Goal: Check status: Check status

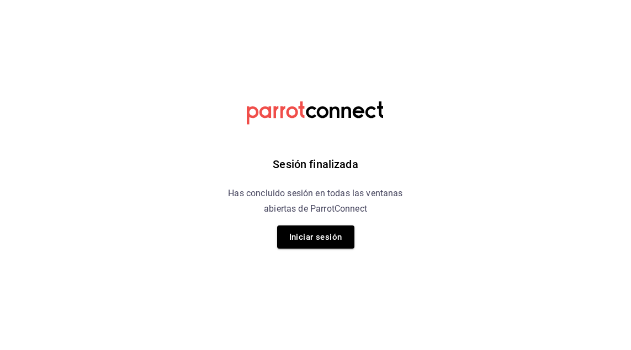
click at [305, 249] on div "Sesión finalizada Has concluido sesión en todas las ventanas abiertas de Parrot…" at bounding box center [315, 175] width 279 height 350
click at [326, 231] on button "Iniciar sesión" at bounding box center [315, 237] width 77 height 23
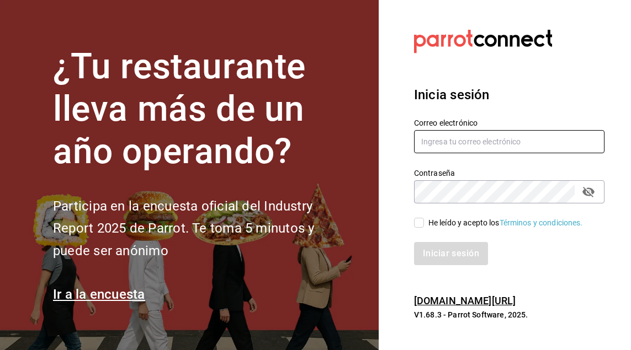
type input "[DOMAIN_NAME][EMAIL_ADDRESS][DOMAIN_NAME]"
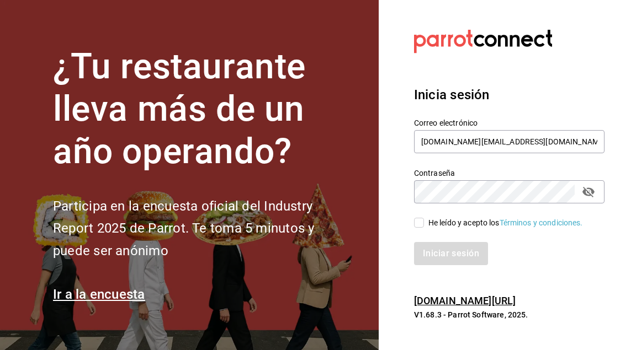
click at [416, 221] on input "He leído y acepto los Términos y condiciones." at bounding box center [419, 223] width 10 height 10
checkbox input "true"
click at [433, 252] on button "Iniciar sesión" at bounding box center [451, 253] width 75 height 23
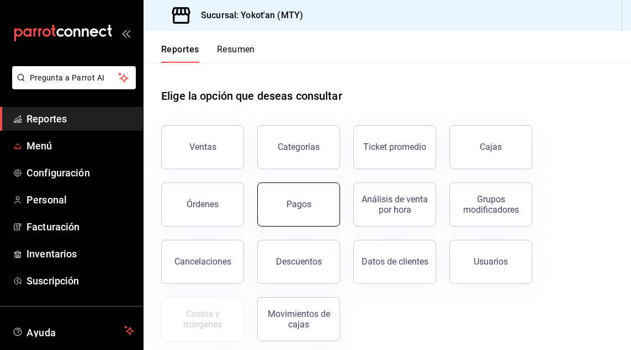
click at [323, 200] on button "Pagos" at bounding box center [298, 205] width 83 height 44
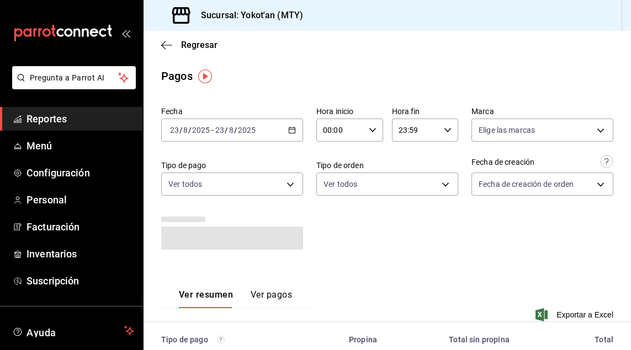
click at [290, 126] on icon "button" at bounding box center [292, 130] width 8 height 8
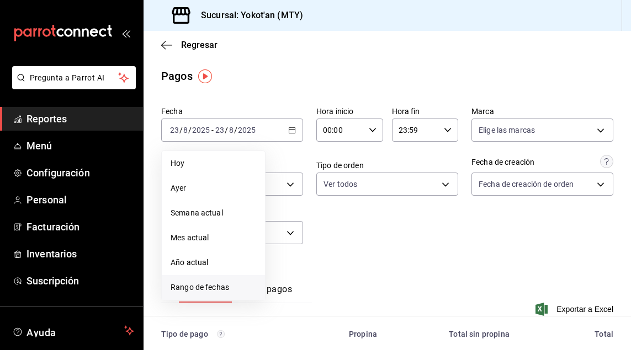
click at [196, 285] on span "Rango de fechas" at bounding box center [213, 288] width 86 height 12
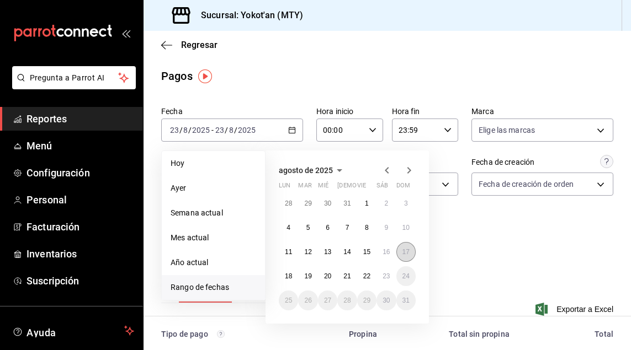
click at [402, 253] on abbr "17" at bounding box center [405, 252] width 7 height 8
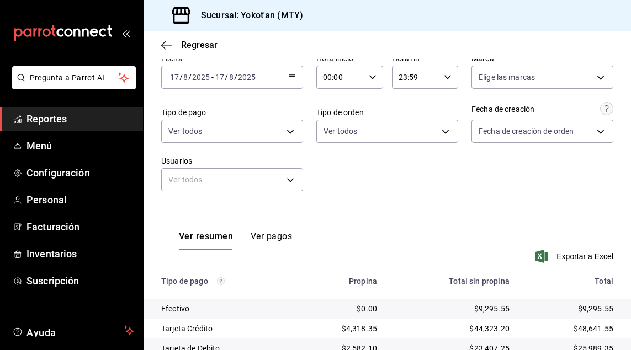
scroll to position [93, 0]
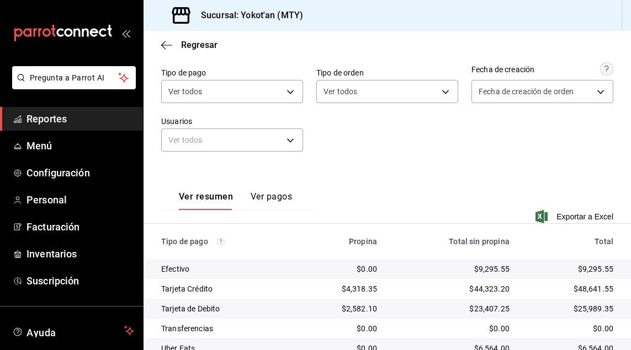
click at [270, 199] on button "Ver pagos" at bounding box center [270, 200] width 41 height 19
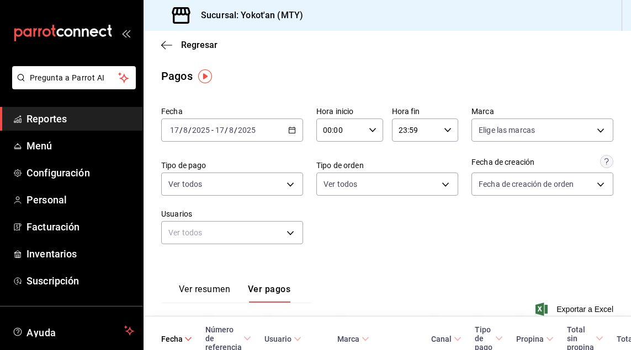
click at [295, 129] on \(Stroke\) "button" at bounding box center [292, 130] width 7 height 6
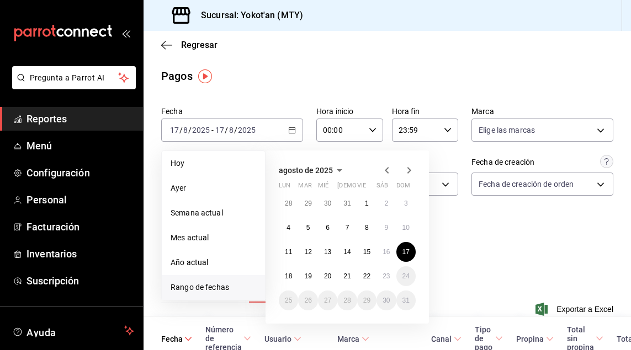
click at [386, 165] on icon "button" at bounding box center [386, 170] width 13 height 13
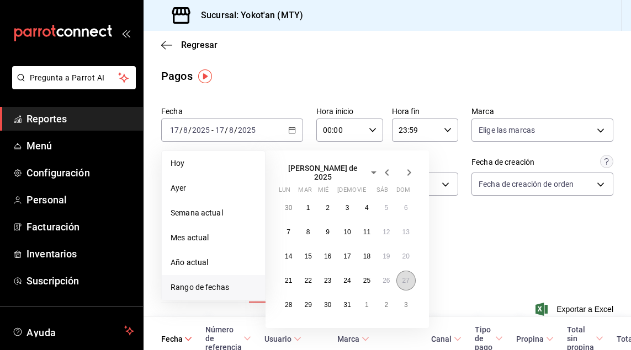
click at [414, 271] on button "27" at bounding box center [405, 281] width 19 height 20
click at [405, 277] on abbr "27" at bounding box center [405, 281] width 7 height 8
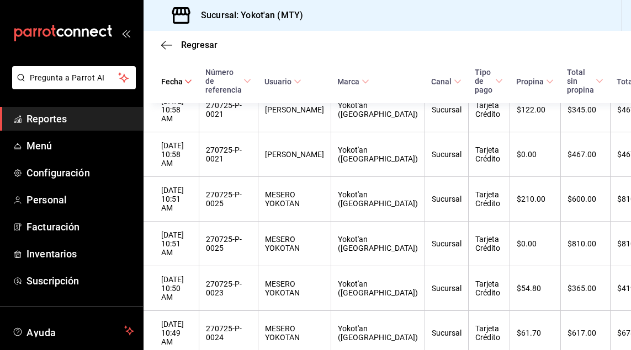
scroll to position [3408, 0]
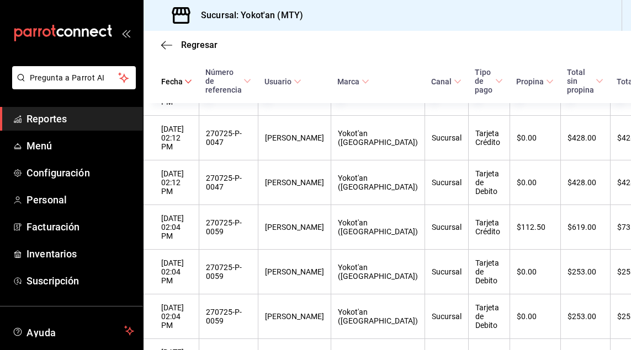
click at [189, 82] on icon at bounding box center [188, 82] width 8 height 8
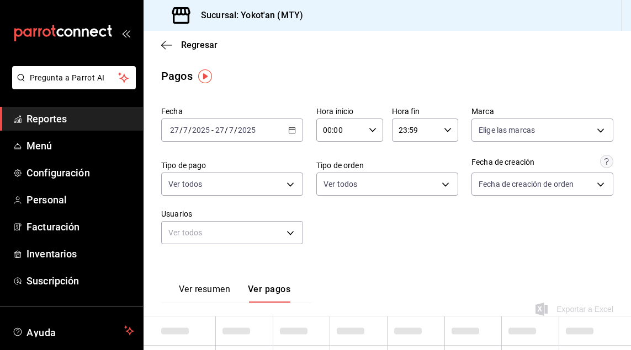
click at [294, 122] on div "[DATE] [DATE] - [DATE] [DATE]" at bounding box center [232, 130] width 142 height 23
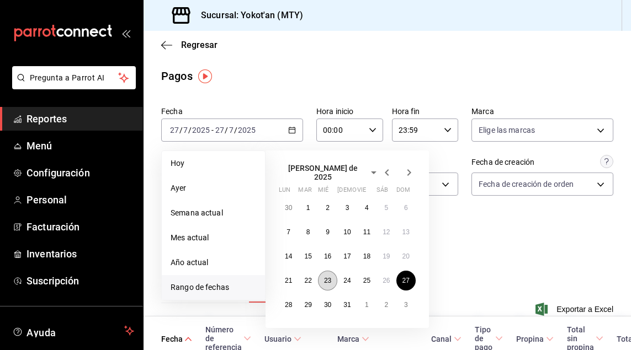
click at [324, 277] on abbr "23" at bounding box center [327, 281] width 7 height 8
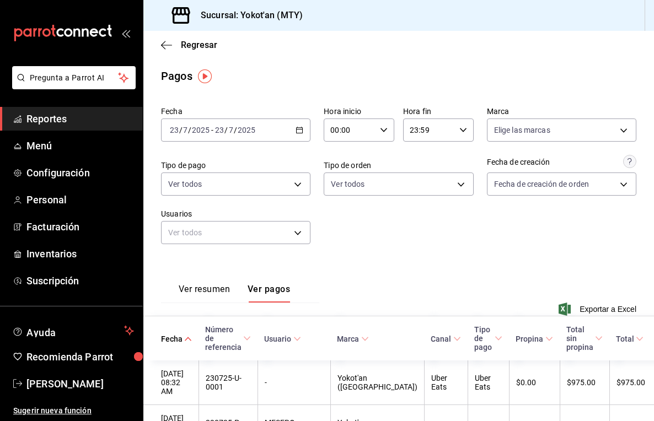
click at [301, 131] on icon "button" at bounding box center [300, 130] width 8 height 8
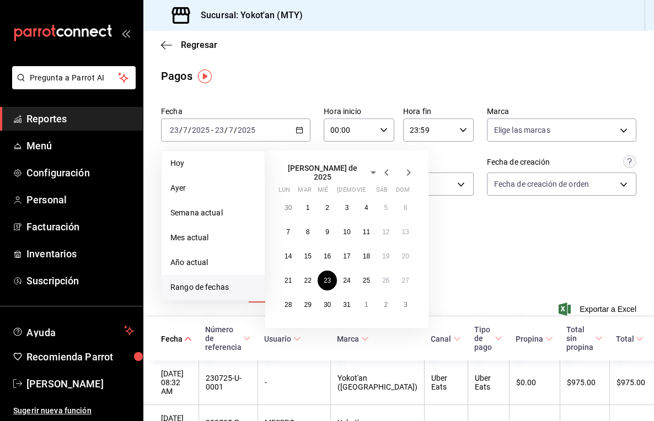
click at [409, 168] on icon "button" at bounding box center [408, 172] width 13 height 13
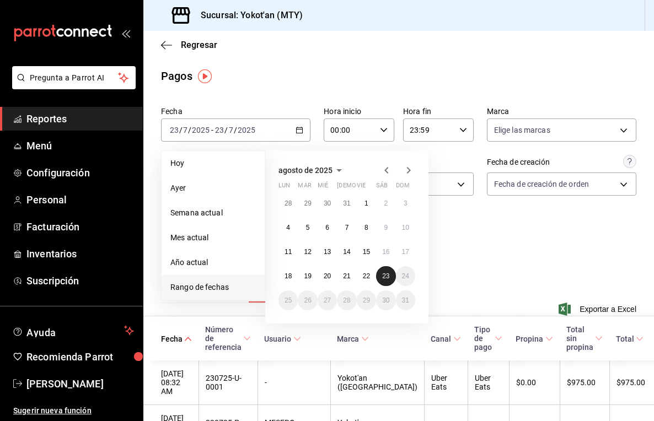
click at [381, 274] on button "23" at bounding box center [385, 276] width 19 height 20
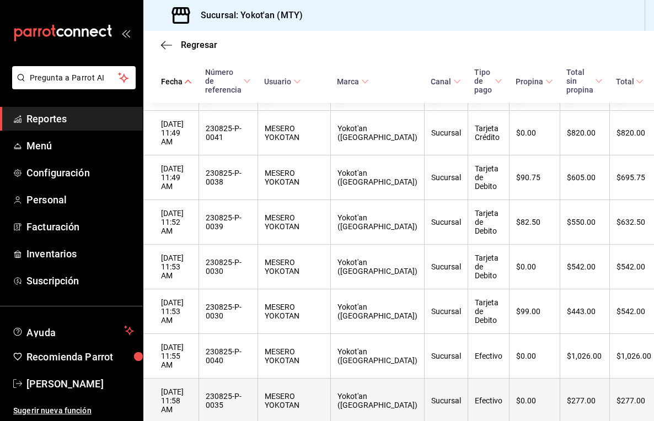
scroll to position [2528, 0]
